Goal: Information Seeking & Learning: Learn about a topic

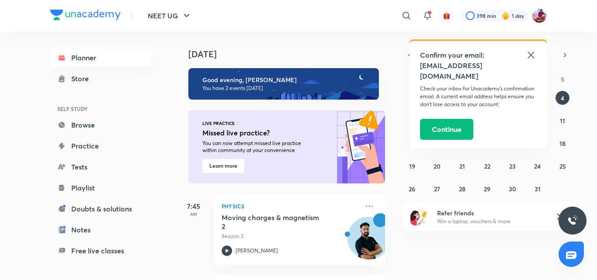
click at [532, 59] on icon at bounding box center [531, 55] width 10 height 10
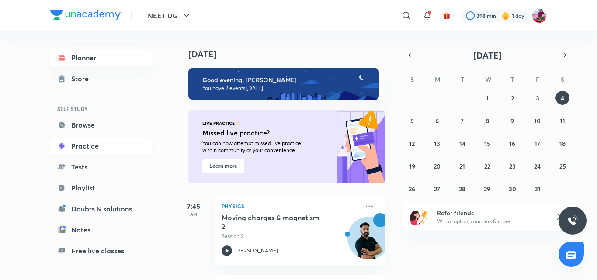
click at [83, 147] on link "Practice" at bounding box center [100, 145] width 101 height 17
click at [87, 186] on link "Playlist" at bounding box center [100, 187] width 101 height 17
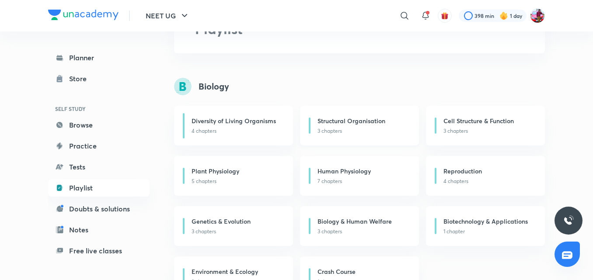
scroll to position [87, 0]
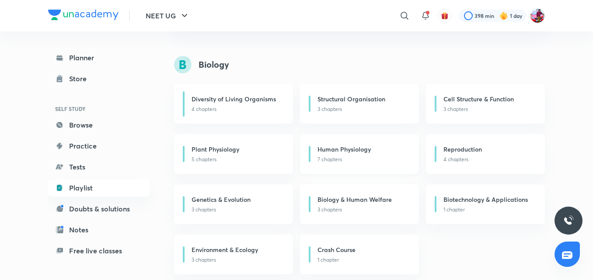
click at [358, 155] on div "Human Physiology" at bounding box center [362, 150] width 91 height 11
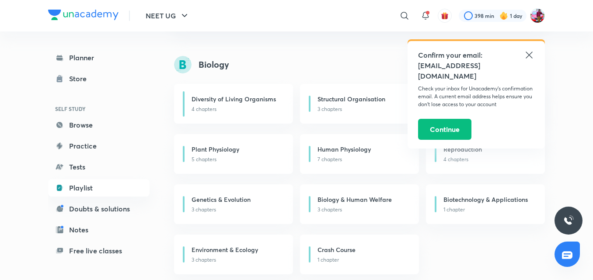
click at [527, 53] on icon at bounding box center [529, 55] width 10 height 10
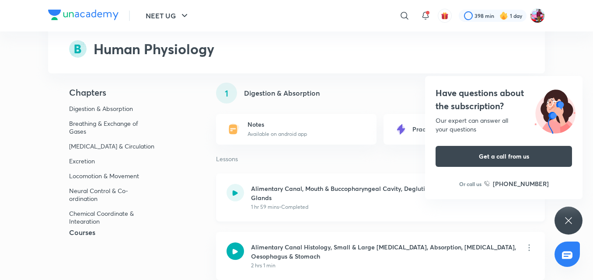
scroll to position [58, 0]
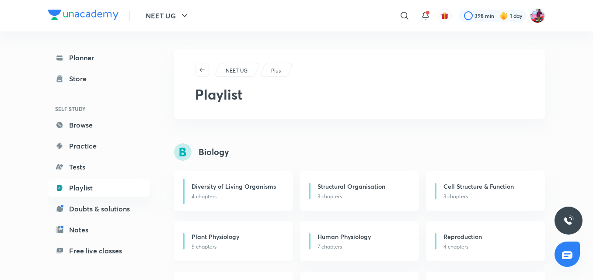
scroll to position [87, 0]
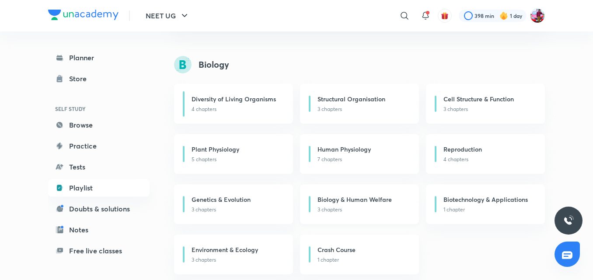
click at [351, 213] on p "3 chapters" at bounding box center [362, 210] width 91 height 8
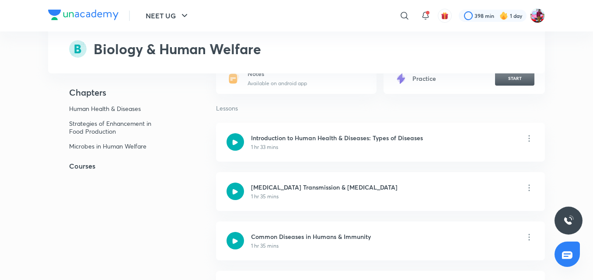
scroll to position [58, 0]
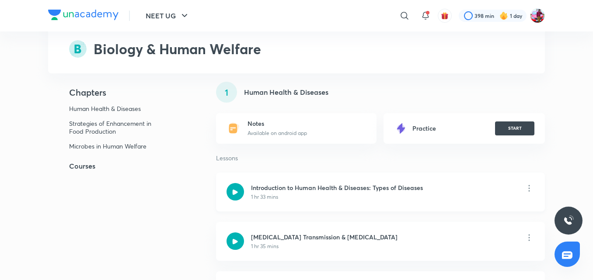
click at [341, 191] on h6 "Introduction to Human Health & Diseases: Types of Diseases" at bounding box center [337, 187] width 172 height 9
